Goal: Check status: Check status

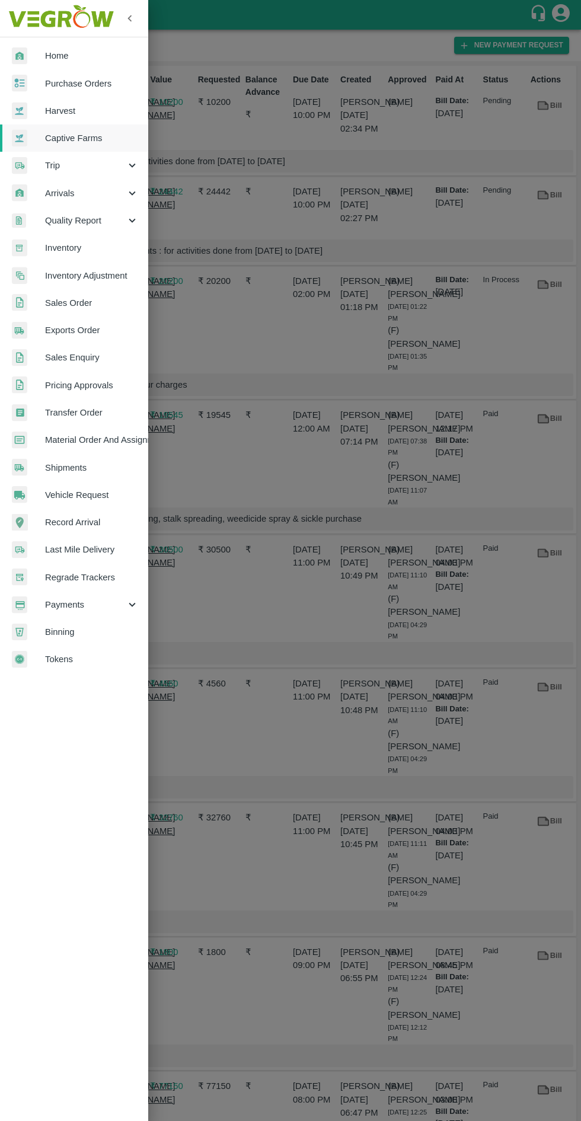
click at [98, 88] on span "Purchase Orders" at bounding box center [92, 83] width 94 height 13
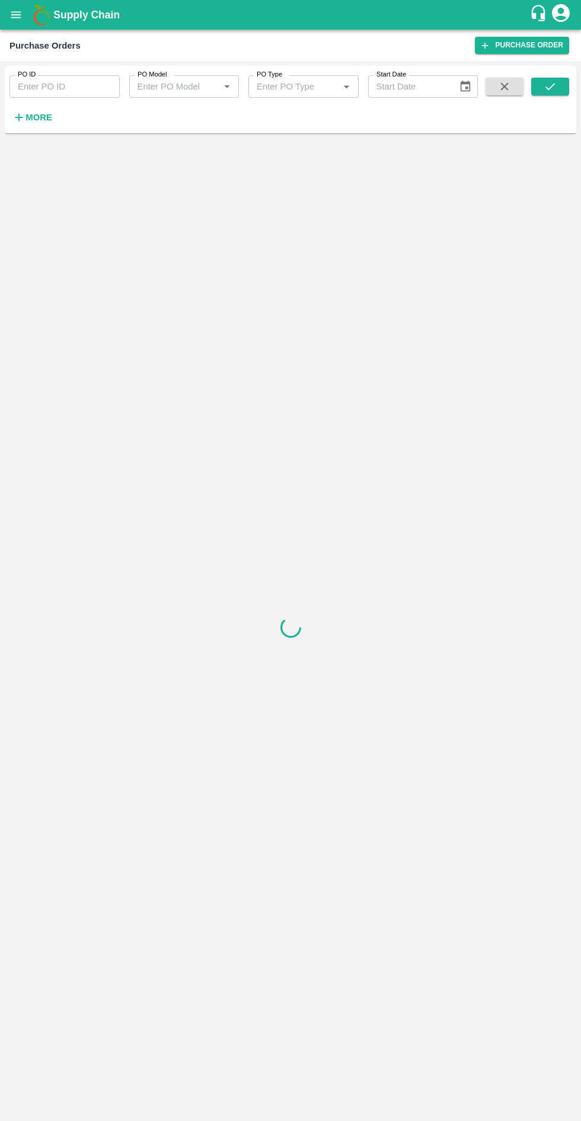
click at [15, 15] on icon "open drawer" at bounding box center [16, 14] width 10 height 7
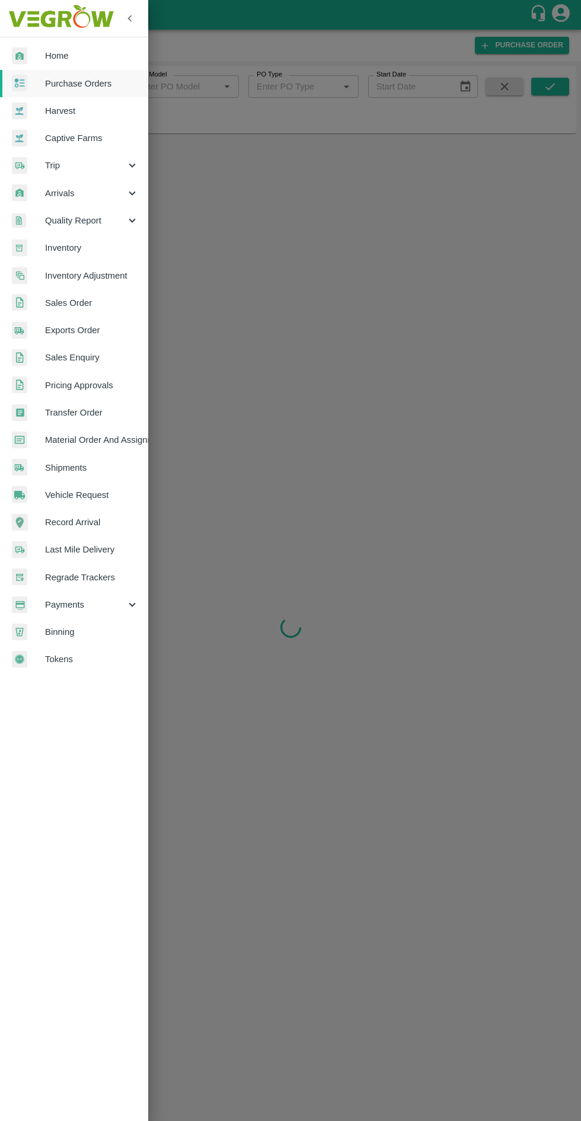
click at [285, 235] on div at bounding box center [290, 560] width 581 height 1121
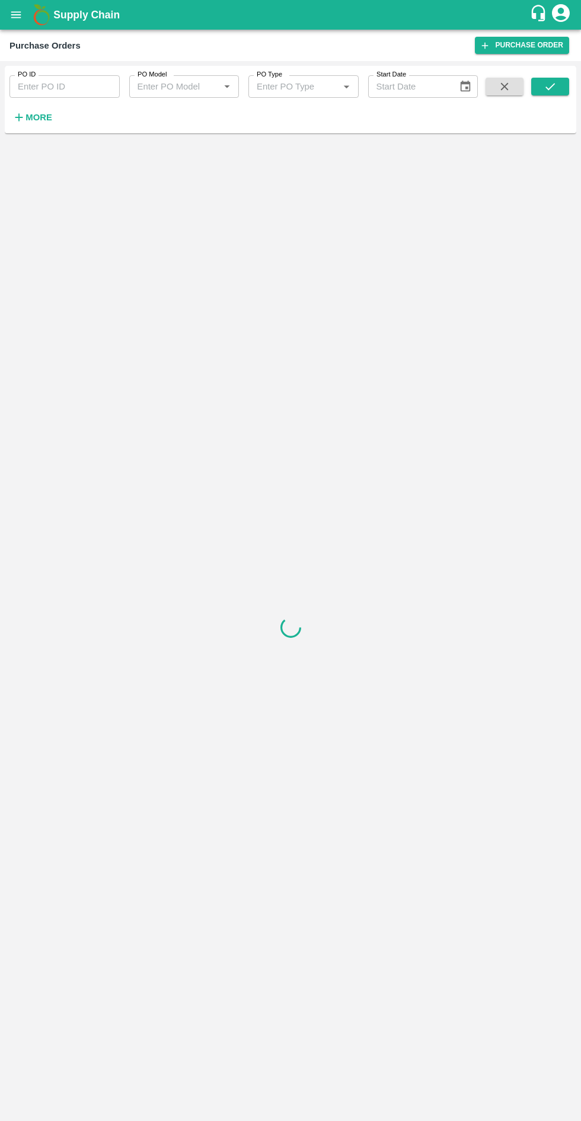
click at [37, 123] on h6 "More" at bounding box center [38, 117] width 27 height 15
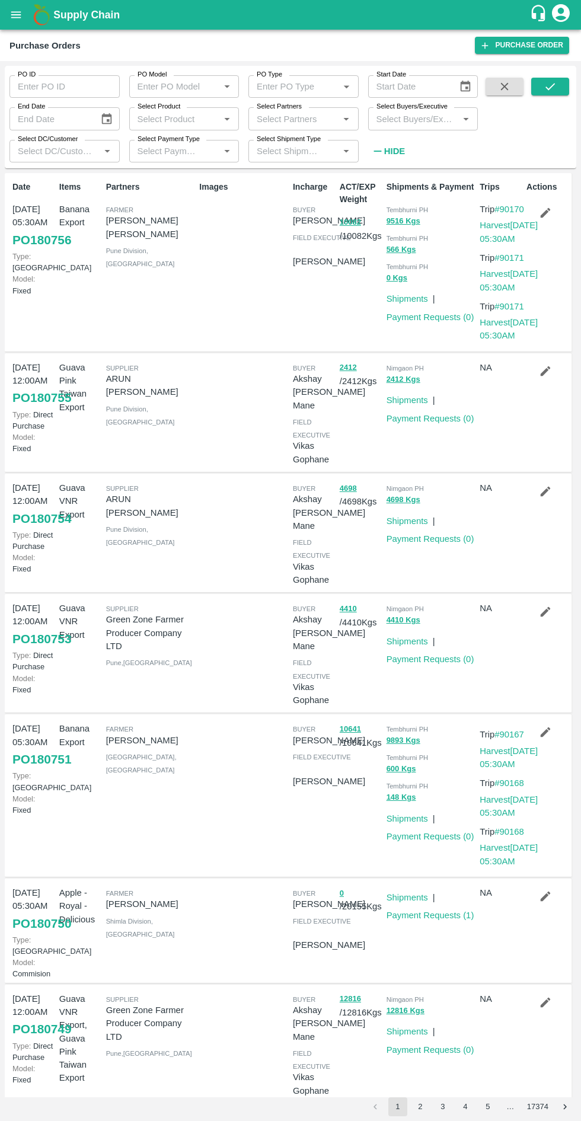
click at [188, 122] on input "Select Product" at bounding box center [175, 118] width 84 height 15
click at [186, 114] on input "Select Product" at bounding box center [175, 118] width 84 height 15
type input "banana"
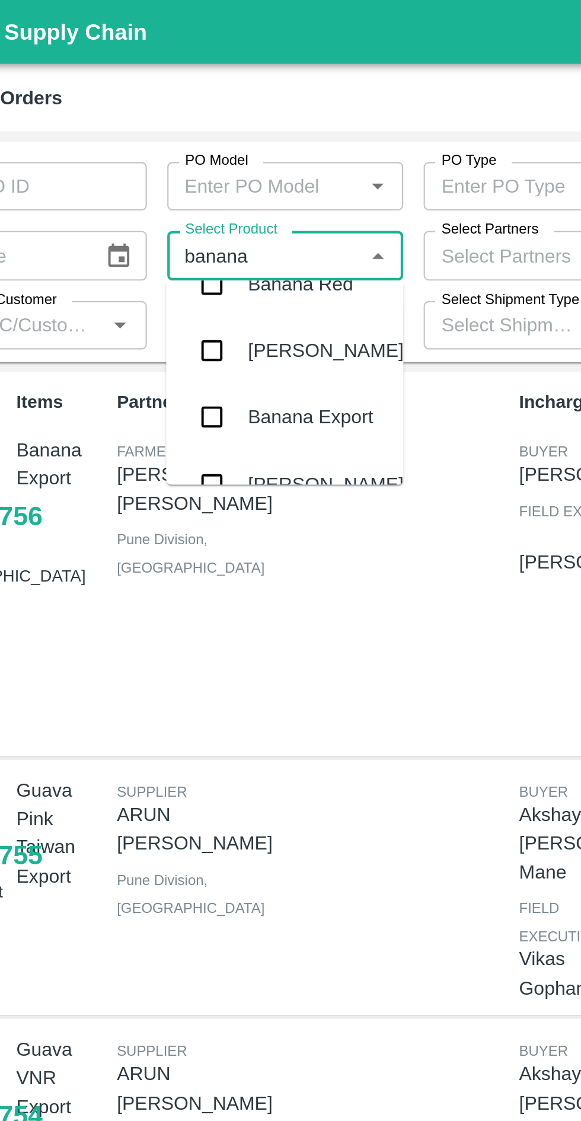
scroll to position [108, 0]
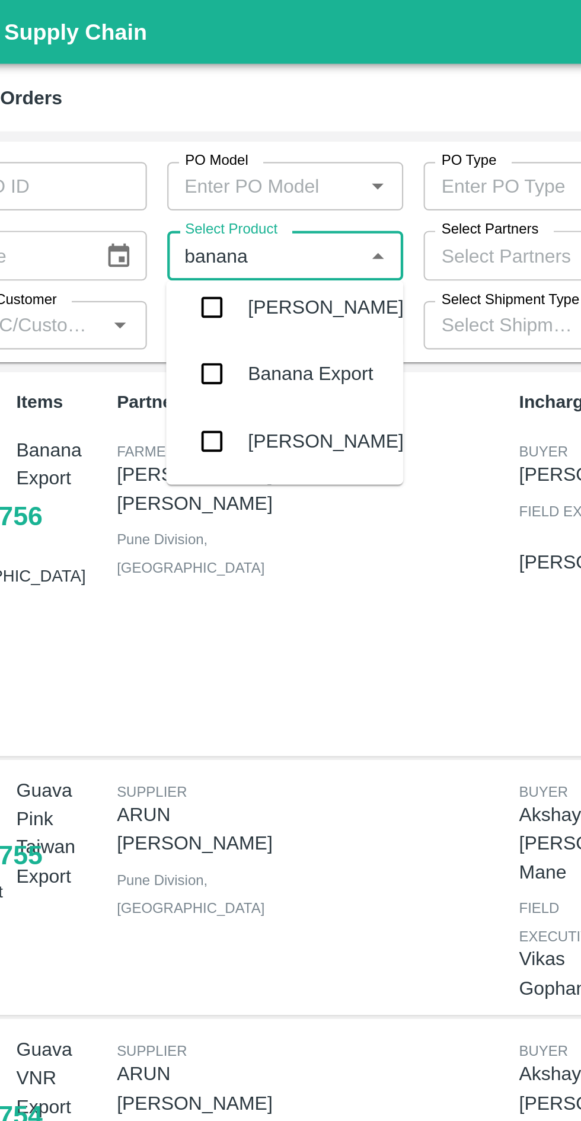
click at [155, 169] on input "checkbox" at bounding box center [150, 174] width 24 height 24
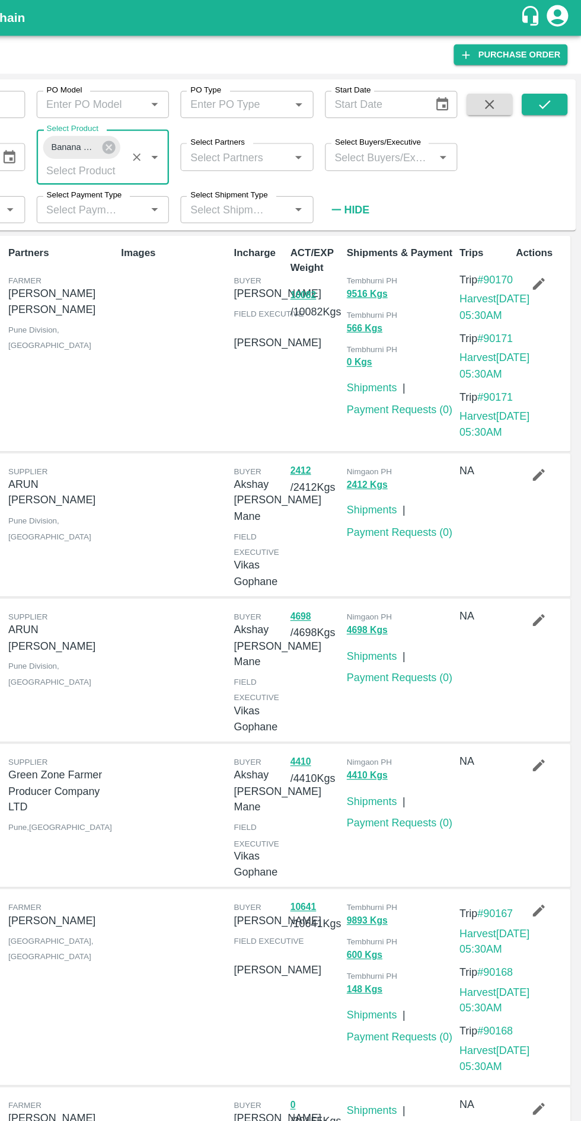
click at [550, 87] on icon "submit" at bounding box center [550, 86] width 13 height 13
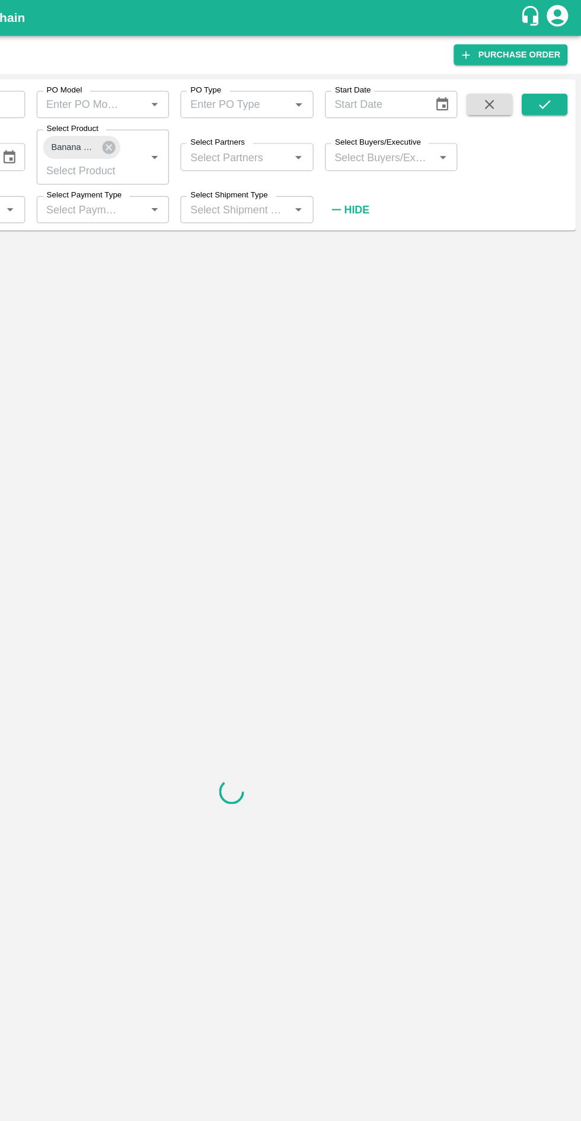
click at [563, 93] on button "submit" at bounding box center [550, 87] width 38 height 18
click at [559, 85] on button "submit" at bounding box center [550, 87] width 38 height 18
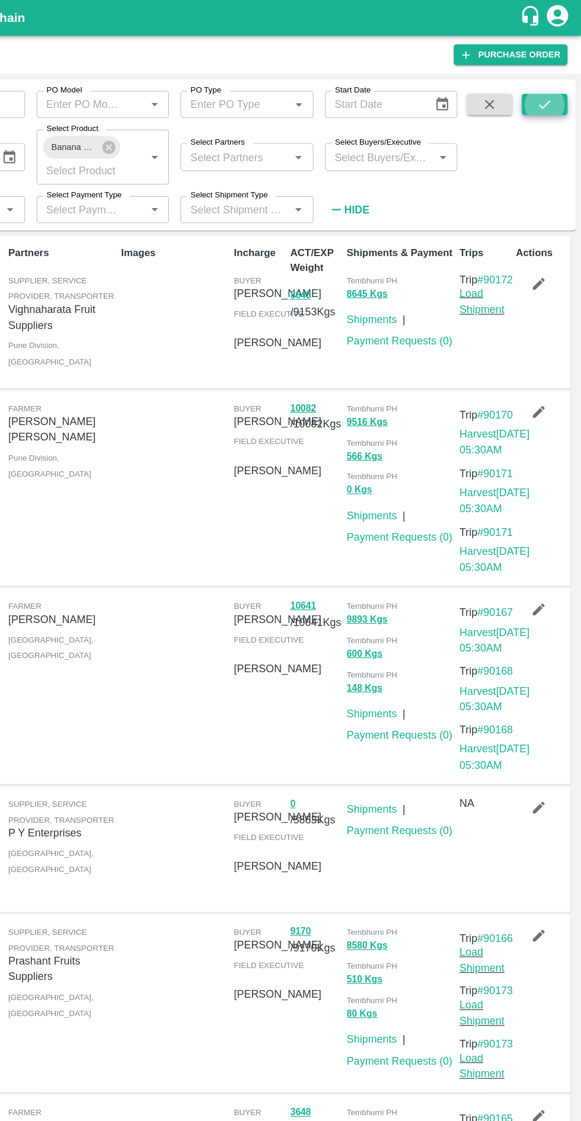
click at [344, 240] on button "8645" at bounding box center [348, 245] width 17 height 14
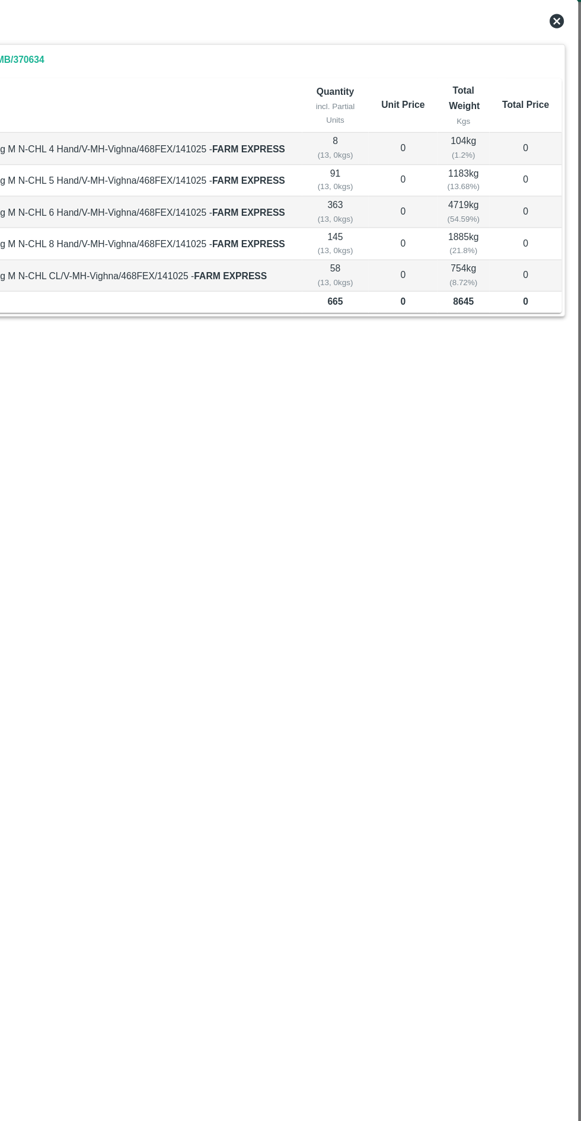
click at [560, 46] on icon at bounding box center [560, 46] width 14 height 14
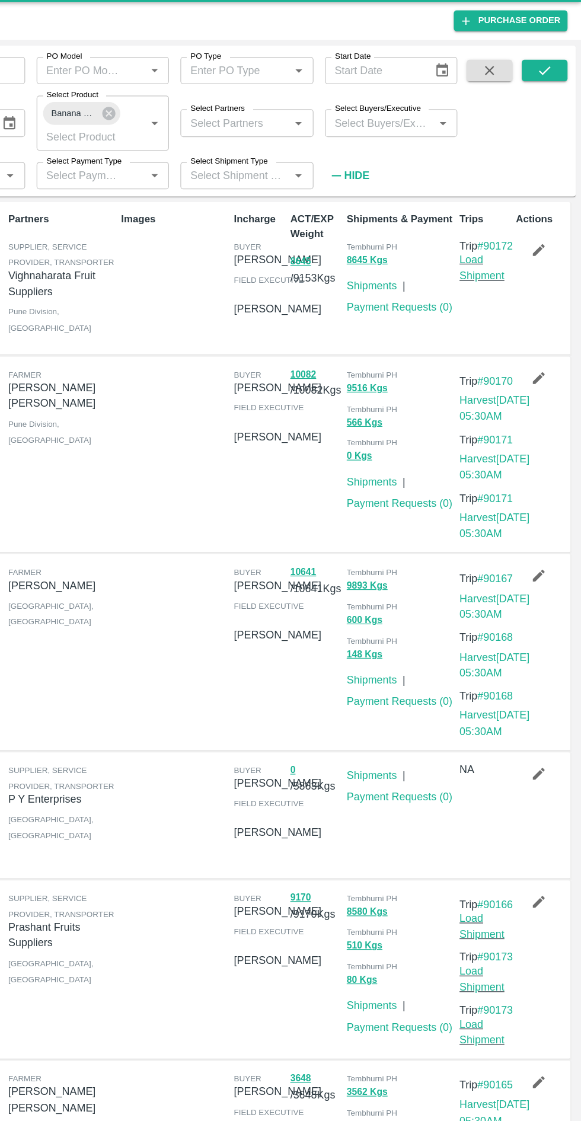
click at [340, 243] on button "8645" at bounding box center [348, 245] width 17 height 14
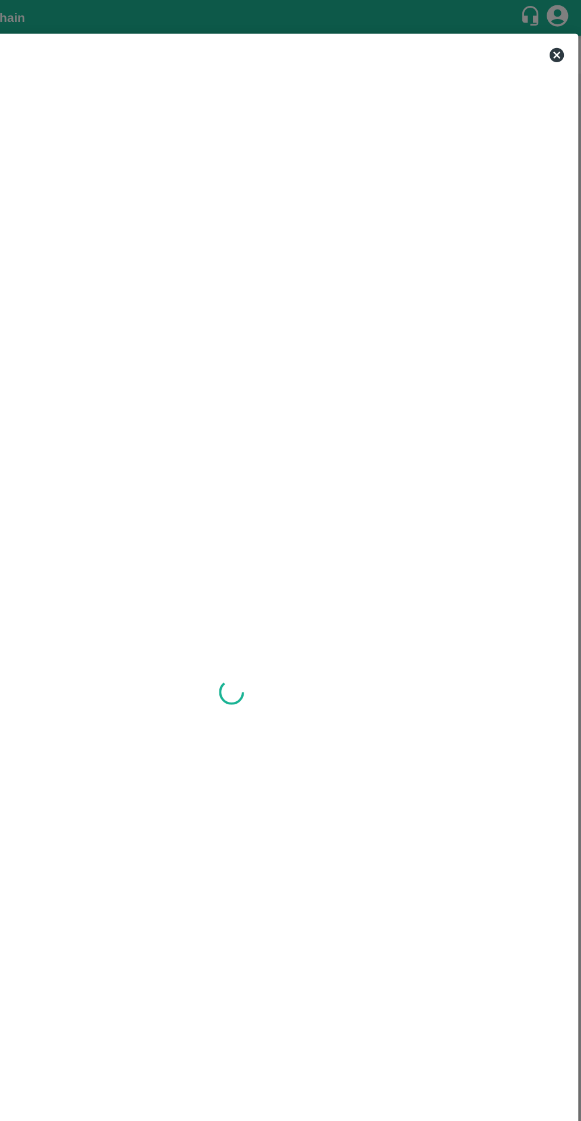
click at [567, 43] on div "View Shipment" at bounding box center [290, 47] width 563 height 26
click at [562, 45] on icon at bounding box center [560, 46] width 12 height 12
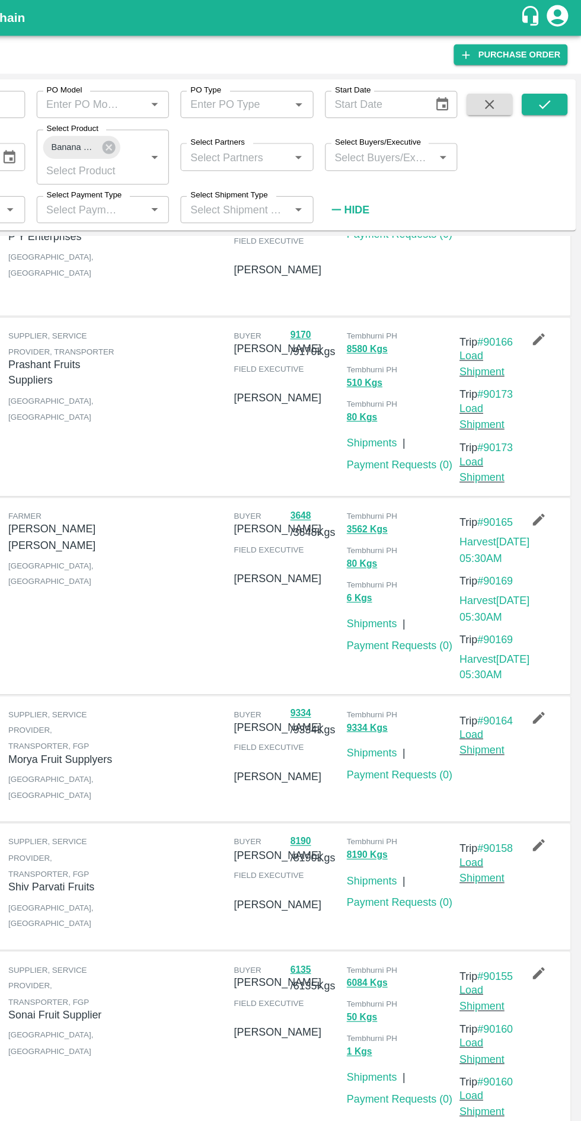
scroll to position [935, 0]
click at [351, 797] on button "6135" at bounding box center [348, 804] width 17 height 14
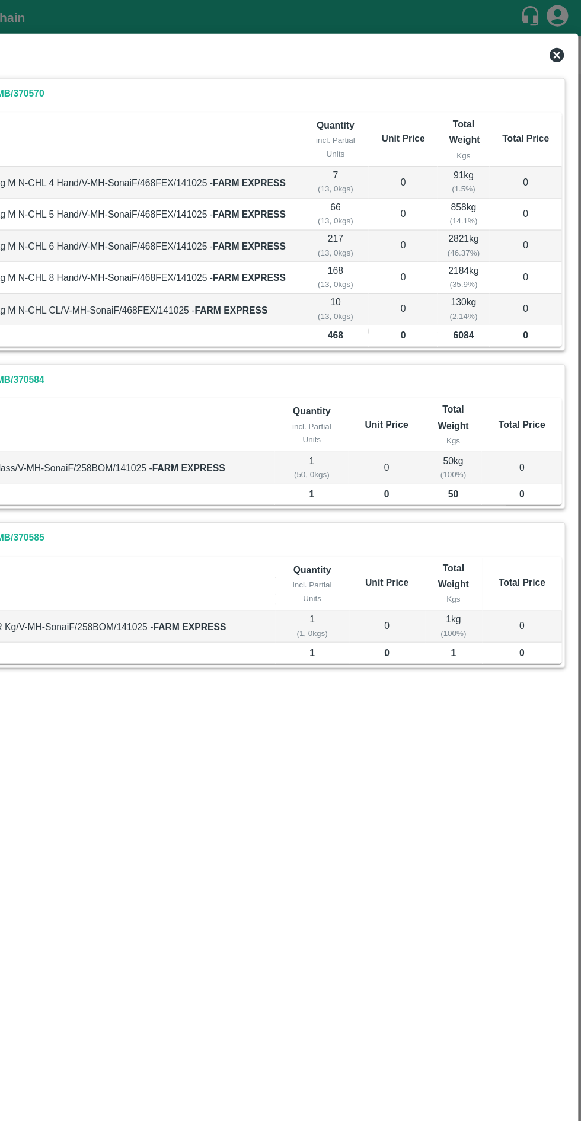
click at [563, 49] on icon at bounding box center [560, 46] width 12 height 12
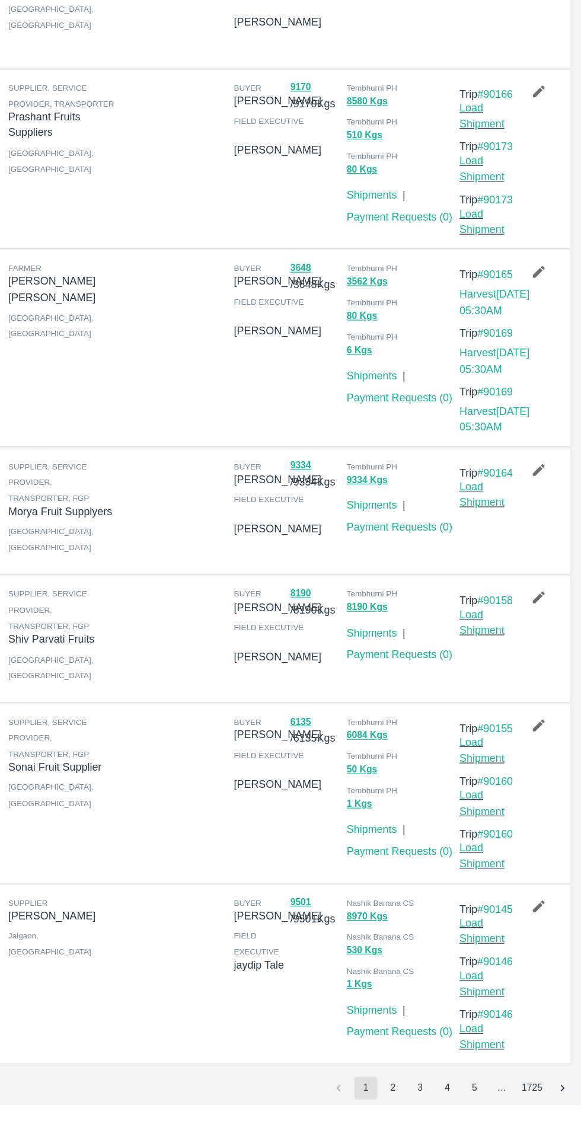
scroll to position [0, 0]
click at [469, 1107] on button "4" at bounding box center [469, 1107] width 19 height 19
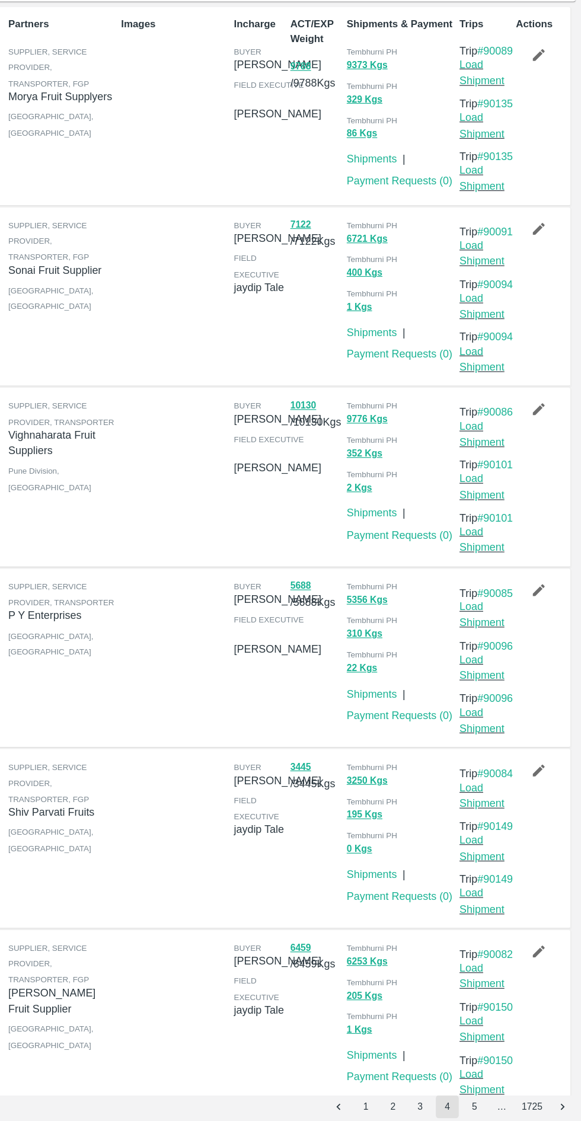
click at [347, 533] on button "10130" at bounding box center [350, 526] width 21 height 14
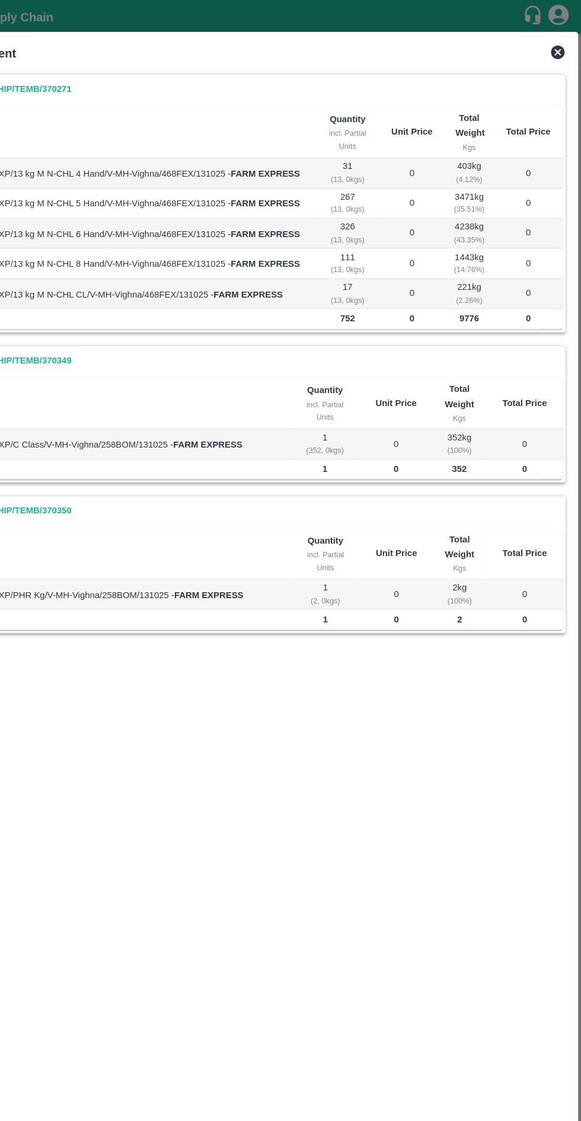
click at [568, 43] on div "View Shipment" at bounding box center [290, 47] width 563 height 26
click at [567, 36] on div "View Shipment" at bounding box center [290, 47] width 563 height 26
click at [568, 42] on div "View Shipment" at bounding box center [290, 47] width 563 height 26
click at [569, 42] on div "View Shipment" at bounding box center [290, 47] width 563 height 26
click at [560, 46] on icon at bounding box center [560, 46] width 12 height 12
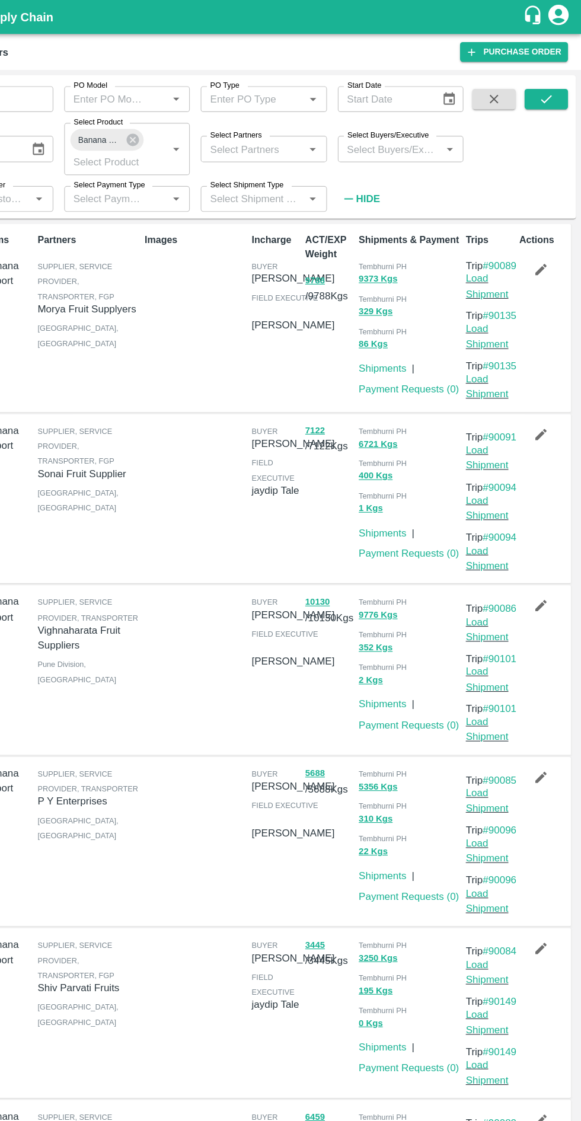
click at [562, 41] on link "Purchase Order" at bounding box center [522, 45] width 94 height 17
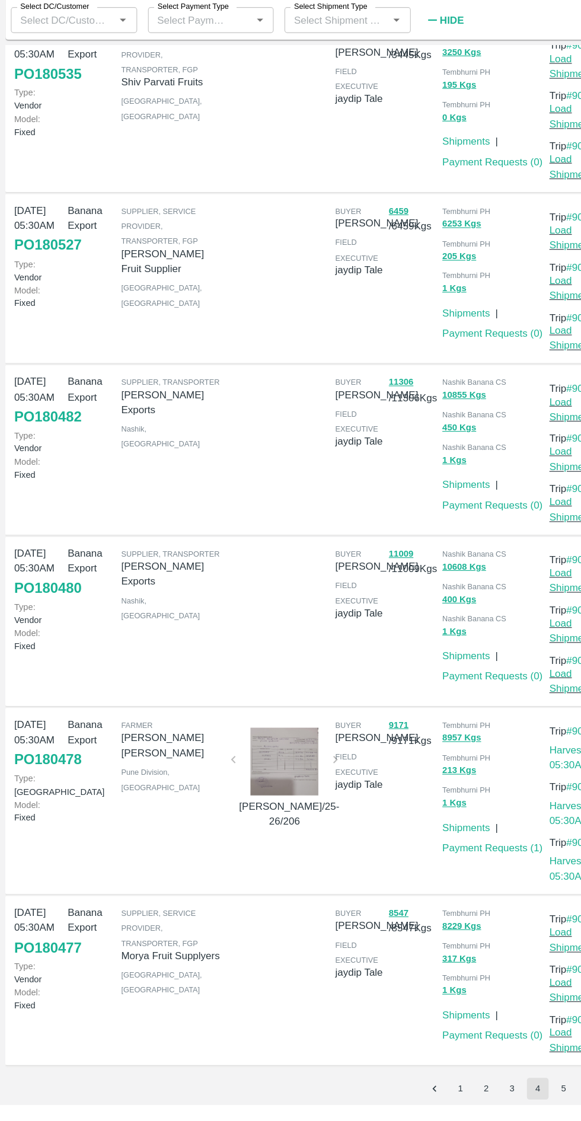
click at [349, 947] on button "8547" at bounding box center [348, 954] width 17 height 14
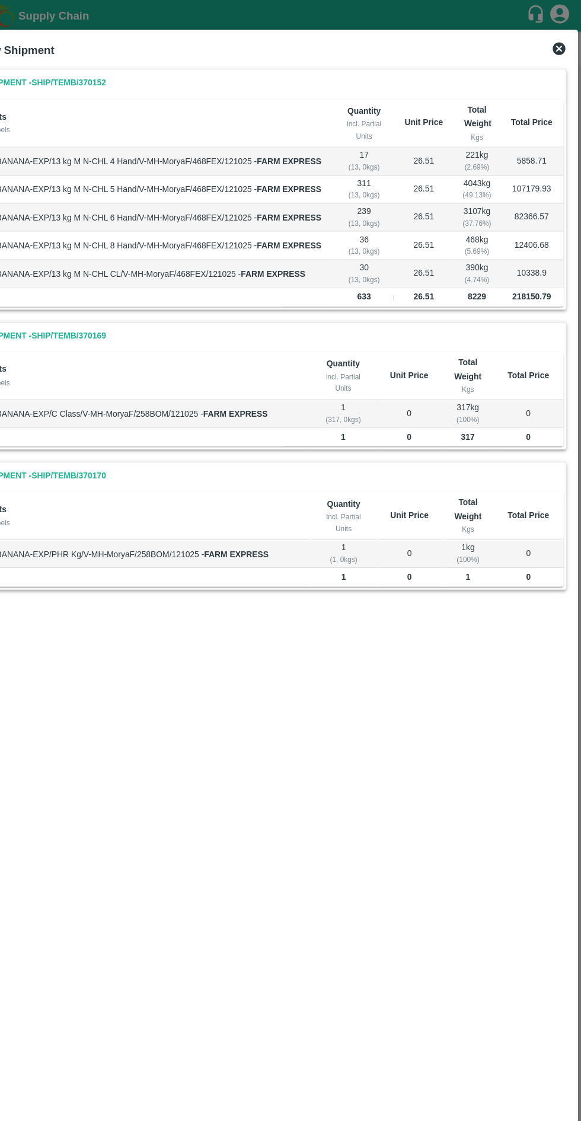
click at [566, 46] on icon at bounding box center [560, 46] width 12 height 12
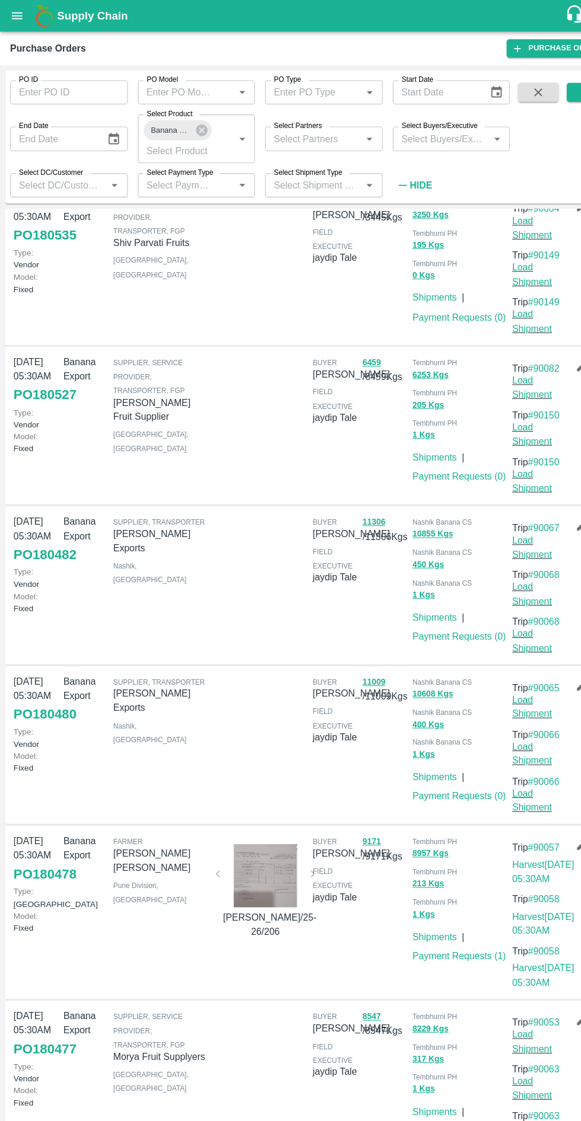
click at [48, 973] on link "PO 180477" at bounding box center [41, 983] width 59 height 21
click at [45, 809] on link "PO 180478" at bounding box center [41, 819] width 59 height 21
click at [30, 809] on link "PO 180478" at bounding box center [41, 819] width 59 height 21
click at [36, 509] on link "PO 180482" at bounding box center [41, 519] width 59 height 21
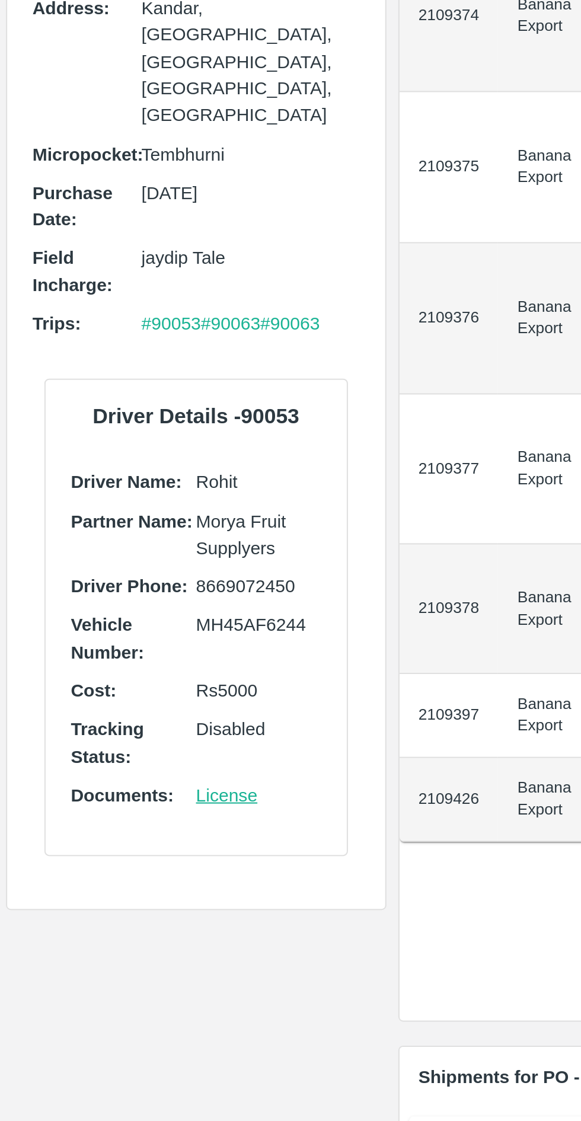
scroll to position [0, 63]
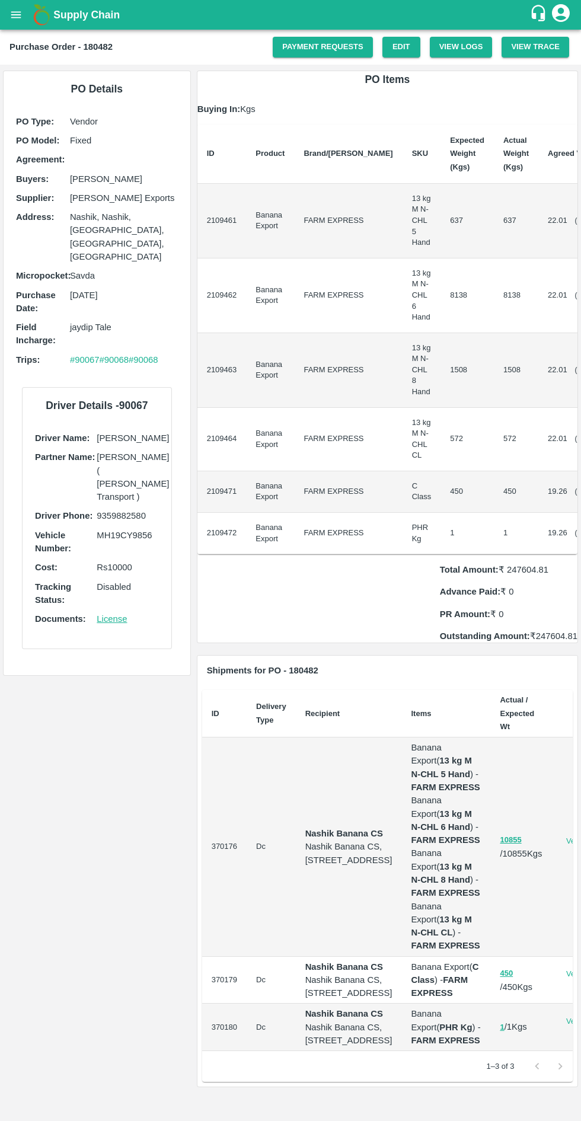
scroll to position [0, 63]
